Goal: Check status: Check status

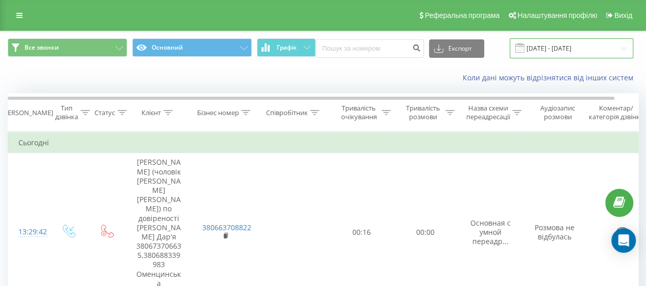
click at [567, 45] on input "[DATE] - [DATE]" at bounding box center [572, 48] width 124 height 20
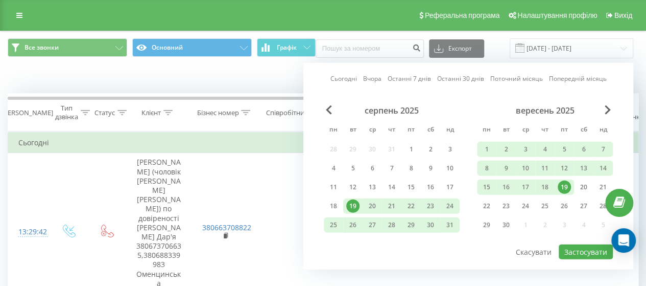
click at [560, 182] on div "19" at bounding box center [564, 186] width 13 height 13
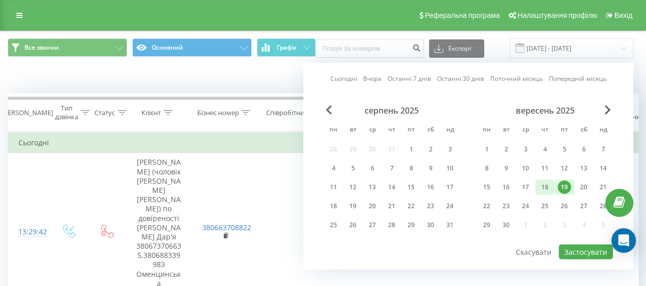
click at [539, 189] on div "18" at bounding box center [545, 186] width 13 height 13
click at [576, 250] on button "Застосувати" at bounding box center [586, 251] width 54 height 15
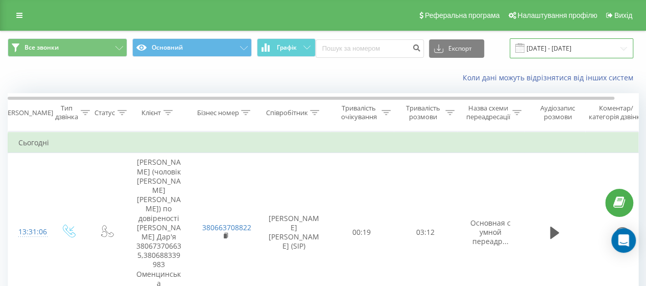
click at [577, 42] on input "[DATE] - [DATE]" at bounding box center [572, 48] width 124 height 20
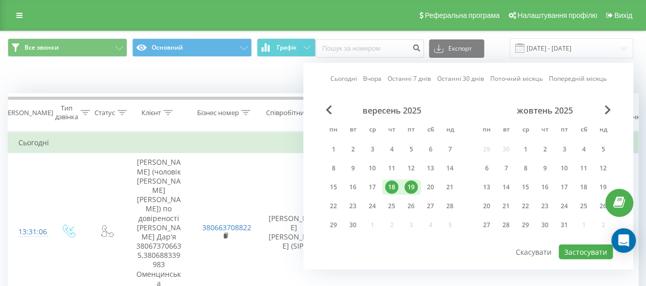
click at [414, 183] on div "19" at bounding box center [411, 186] width 13 height 13
click at [586, 253] on button "Застосувати" at bounding box center [586, 251] width 54 height 15
type input "[DATE] - [DATE]"
